Goal: Ask a question

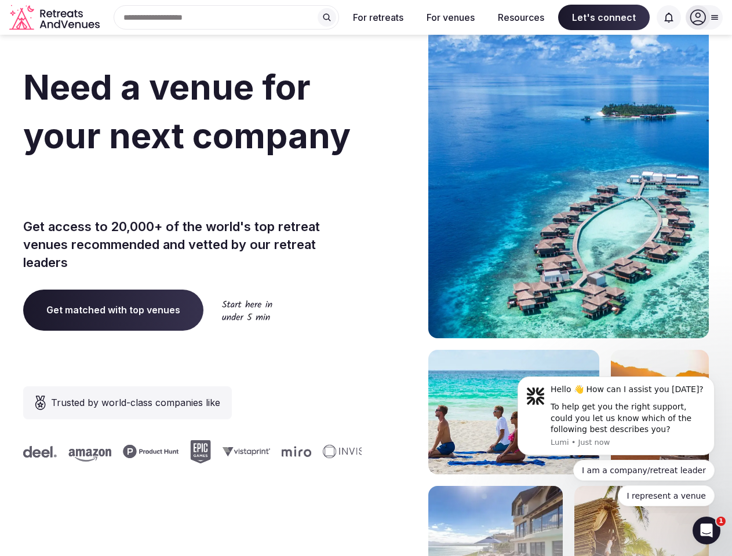
click at [366, 278] on div "Need a venue for your next company offsite? Get access to 20,000+ of the world'…" at bounding box center [366, 347] width 686 height 699
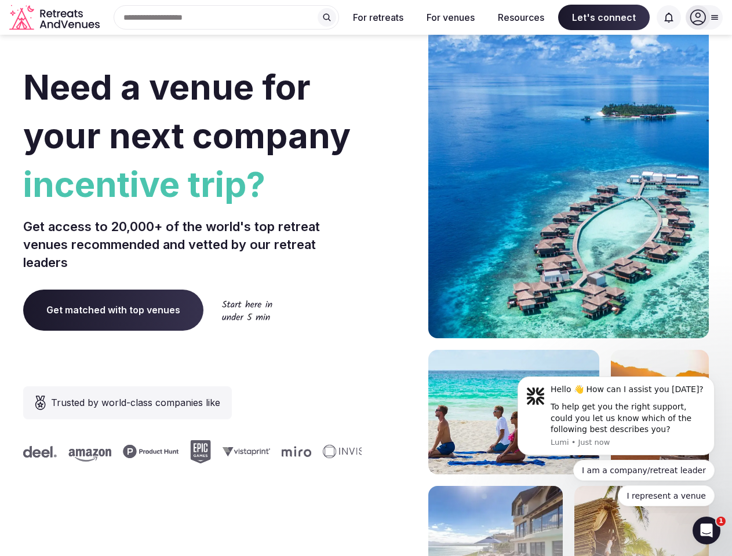
click at [227, 17] on div "Search Popular Destinations [GEOGRAPHIC_DATA], [GEOGRAPHIC_DATA] [GEOGRAPHIC_DA…" at bounding box center [221, 17] width 235 height 24
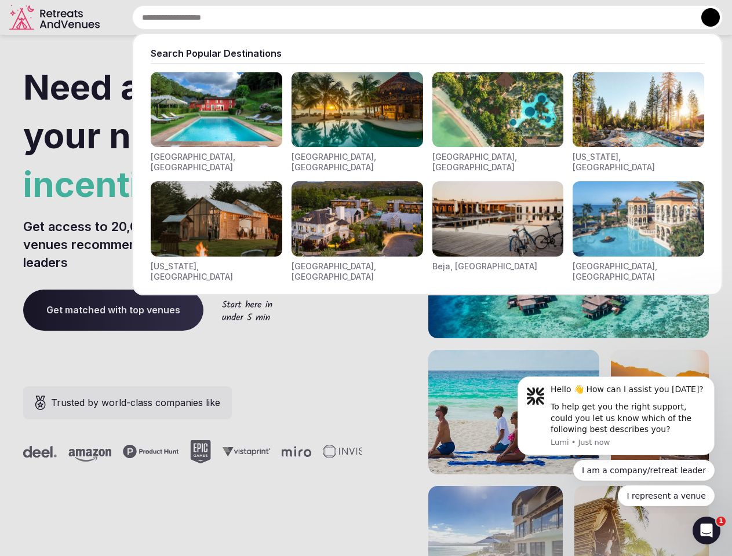
click at [327, 17] on input "text" at bounding box center [427, 17] width 591 height 24
click at [379, 17] on input "text" at bounding box center [427, 17] width 591 height 24
click at [450, 17] on input "text" at bounding box center [427, 17] width 591 height 24
click at [521, 17] on input "text" at bounding box center [427, 17] width 591 height 24
click at [604, 17] on input "text" at bounding box center [427, 17] width 591 height 24
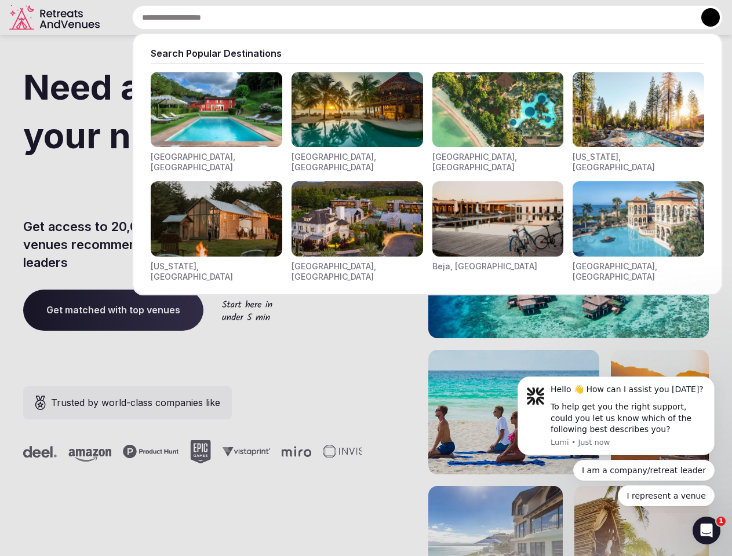
click at [669, 17] on input "text" at bounding box center [427, 17] width 591 height 24
click at [704, 17] on button at bounding box center [710, 17] width 19 height 19
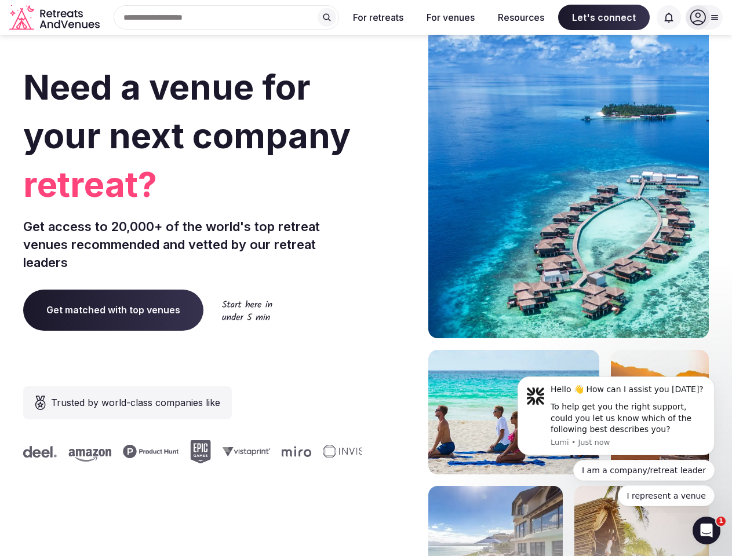
click at [616, 416] on div "To help get you the right support, could you let us know which of the following…" at bounding box center [628, 419] width 155 height 34
